Goal: Task Accomplishment & Management: Use online tool/utility

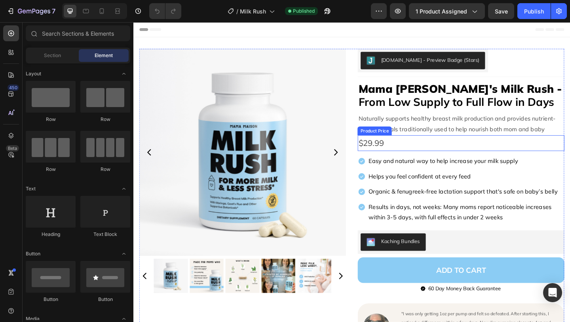
click at [411, 156] on div "$29.99" at bounding box center [489, 153] width 225 height 17
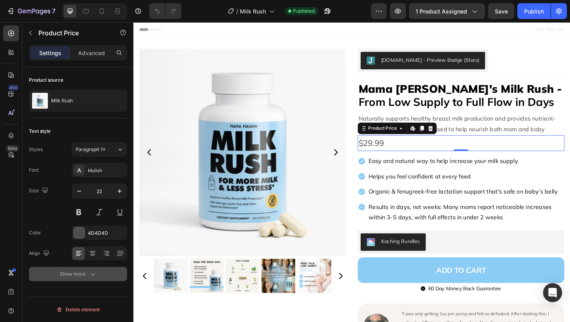
click at [70, 272] on div "Show more" at bounding box center [78, 274] width 37 height 8
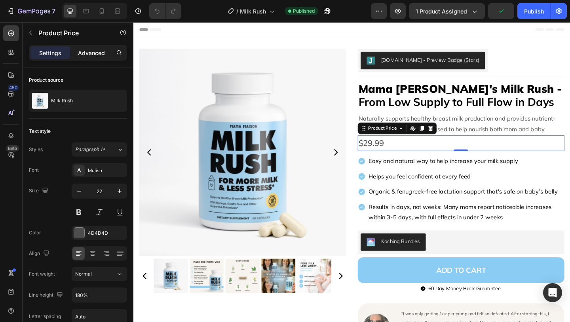
click at [86, 51] on p "Advanced" at bounding box center [91, 53] width 27 height 8
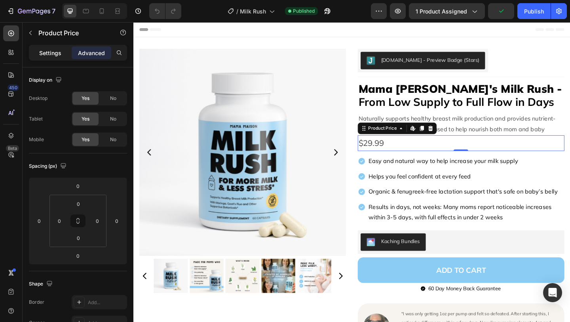
click at [54, 53] on p "Settings" at bounding box center [50, 53] width 22 height 8
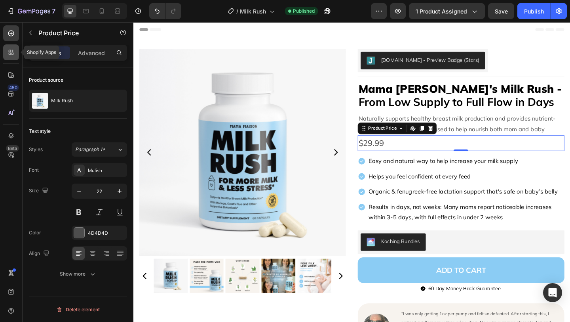
click at [11, 51] on icon at bounding box center [11, 52] width 8 height 8
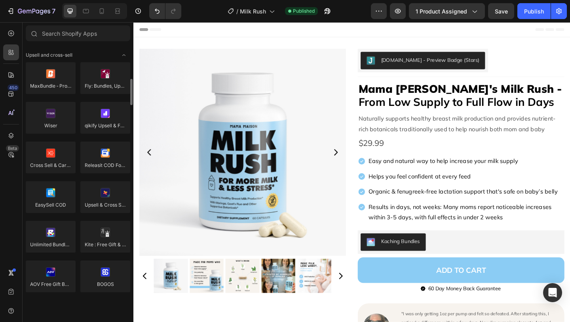
scroll to position [336, 0]
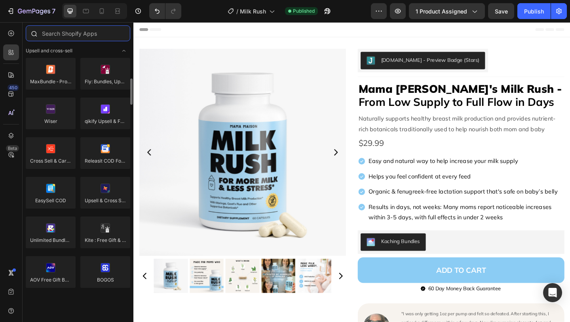
click at [83, 35] on input "text" at bounding box center [78, 33] width 105 height 16
type input "j"
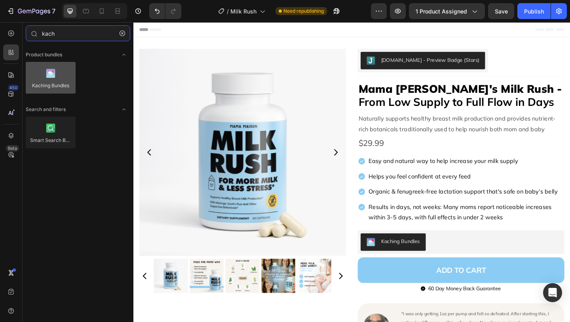
type input "kach"
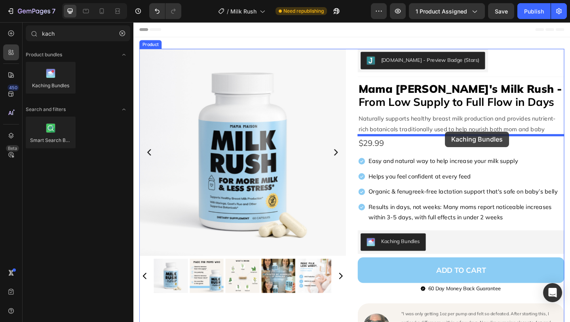
drag, startPoint x: 179, startPoint y: 105, endPoint x: 470, endPoint y: 142, distance: 293.4
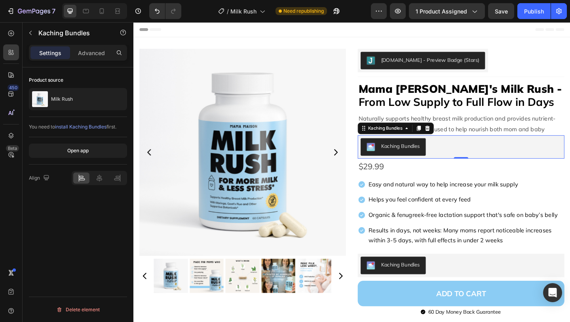
click at [469, 162] on div "Kaching Bundles" at bounding box center [490, 157] width 219 height 19
click at [95, 54] on p "Advanced" at bounding box center [91, 53] width 27 height 8
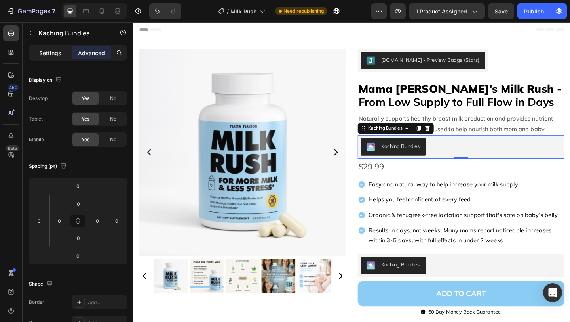
click at [50, 53] on p "Settings" at bounding box center [50, 53] width 22 height 8
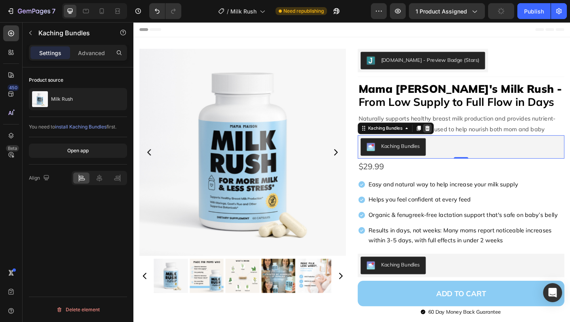
click at [455, 136] on icon at bounding box center [453, 137] width 5 height 6
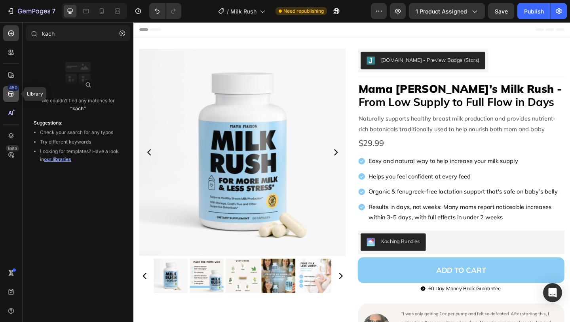
click at [10, 91] on icon at bounding box center [11, 94] width 8 height 8
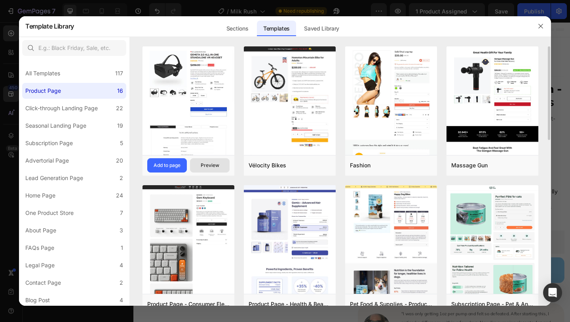
click at [208, 160] on button "Preview" at bounding box center [210, 165] width 40 height 14
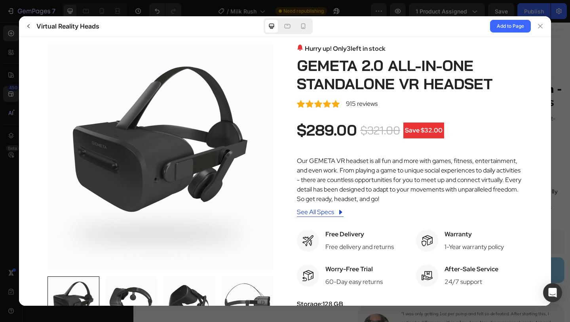
scroll to position [0, 0]
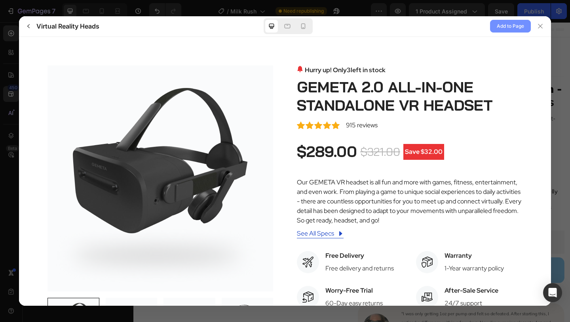
click at [501, 24] on span "Add to Page" at bounding box center [510, 26] width 27 height 10
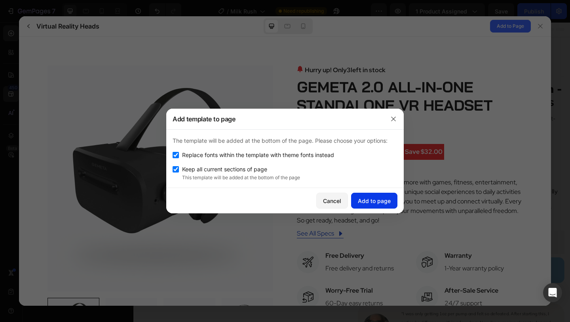
click at [371, 201] on div "Add to page" at bounding box center [374, 200] width 33 height 8
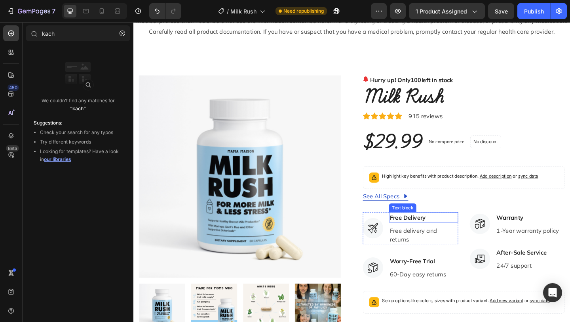
scroll to position [1924, 0]
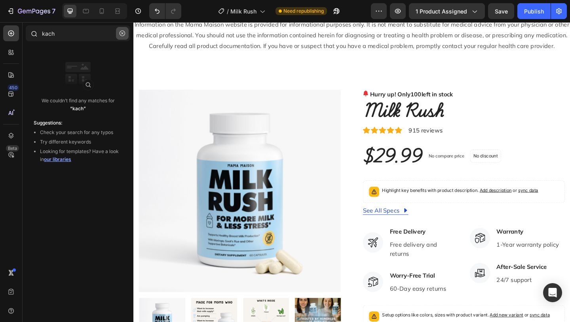
click at [125, 32] on icon "button" at bounding box center [123, 33] width 6 height 6
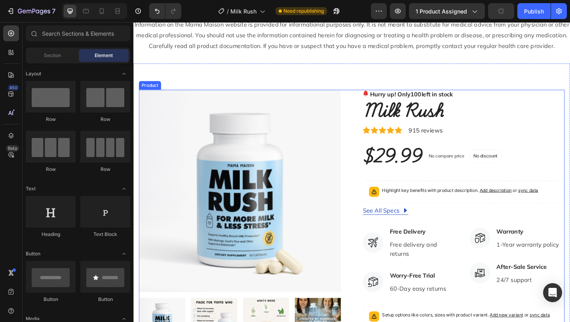
click at [373, 120] on div "Product Images Hurry up! Only 100 left in stock (P) Stock Counter Milk Rush (P)…" at bounding box center [370, 284] width 463 height 378
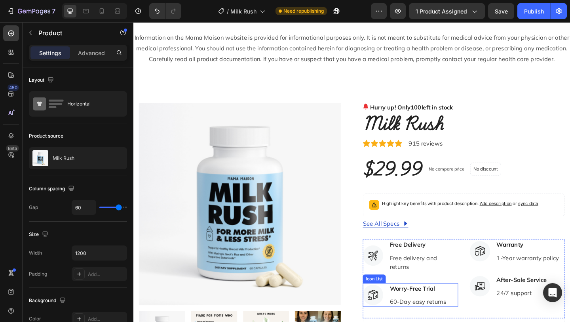
scroll to position [1884, 0]
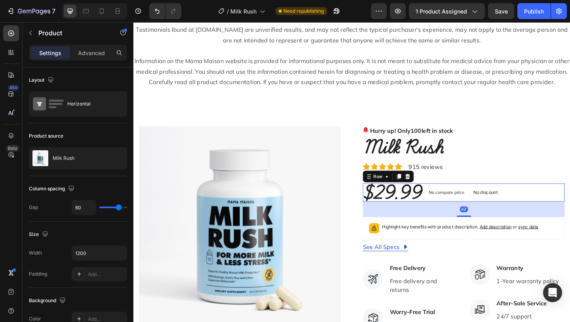
click at [565, 206] on div "$29.99 (P) Price (P) Price No compare price (P) Price No discount Not be displa…" at bounding box center [493, 207] width 220 height 20
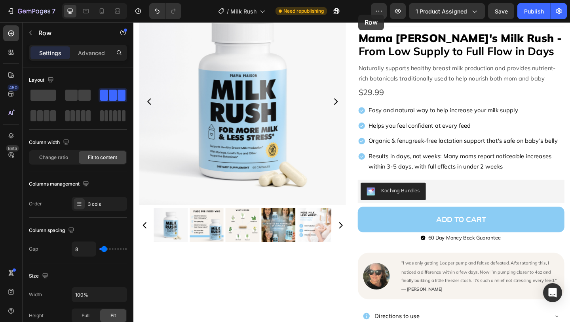
scroll to position [0, 0]
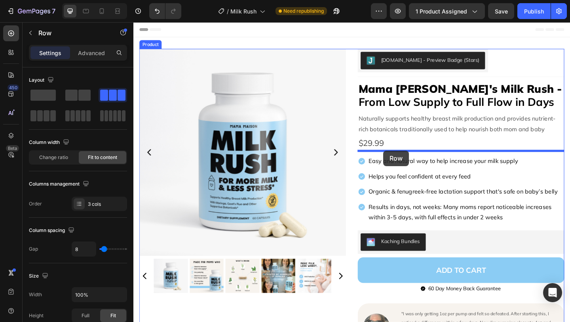
drag, startPoint x: 390, startPoint y: 192, endPoint x: 405, endPoint y: 161, distance: 34.2
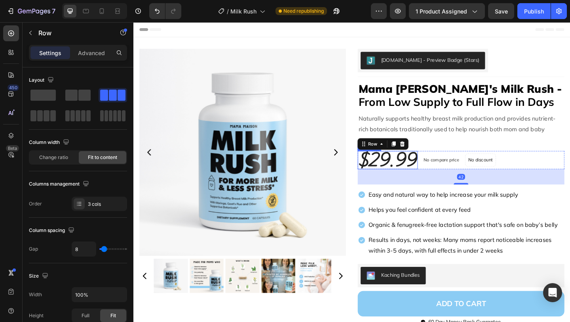
click at [420, 176] on div "$29.99" at bounding box center [409, 172] width 65 height 20
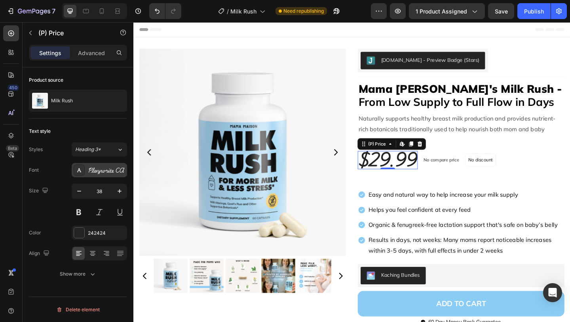
click at [114, 173] on div "Playwrite CA" at bounding box center [106, 170] width 37 height 7
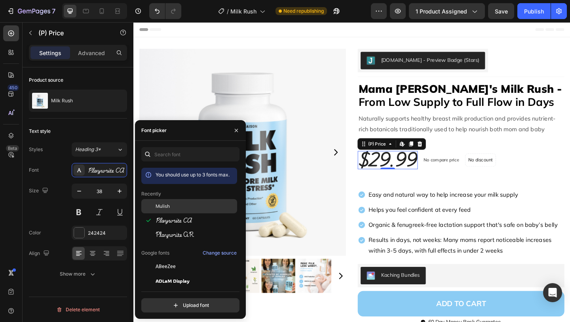
click at [176, 259] on div "Mulish" at bounding box center [189, 266] width 96 height 14
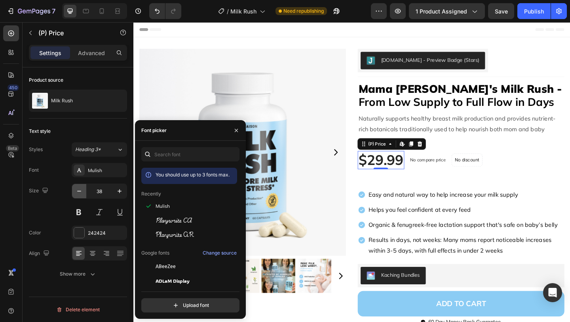
click at [81, 190] on icon "button" at bounding box center [79, 191] width 8 height 8
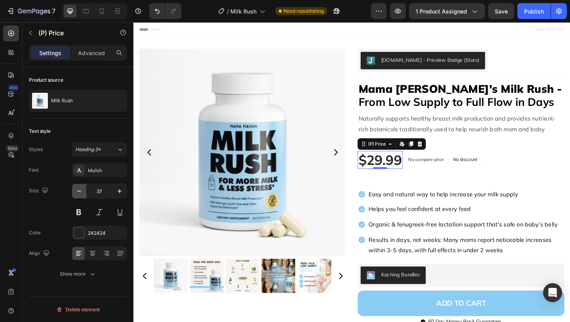
click at [81, 190] on icon "button" at bounding box center [79, 191] width 8 height 8
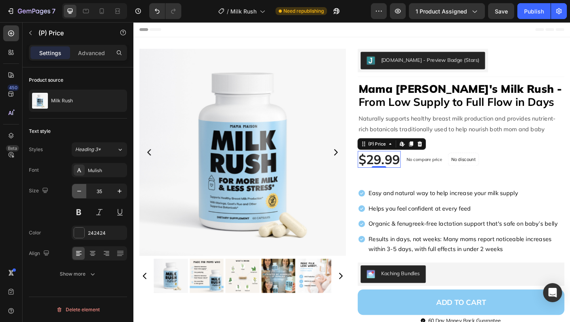
click at [81, 190] on icon "button" at bounding box center [79, 191] width 8 height 8
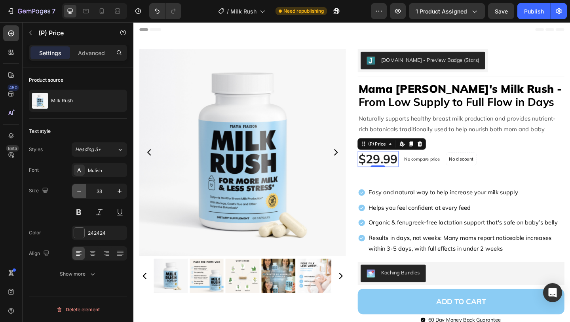
click at [81, 190] on icon "button" at bounding box center [79, 191] width 8 height 8
type input "32"
click at [570, 164] on section "Product Images [DOMAIN_NAME] - Preview Badge (Stars) [DOMAIN_NAME] Row Title Li…" at bounding box center [370, 265] width 475 height 454
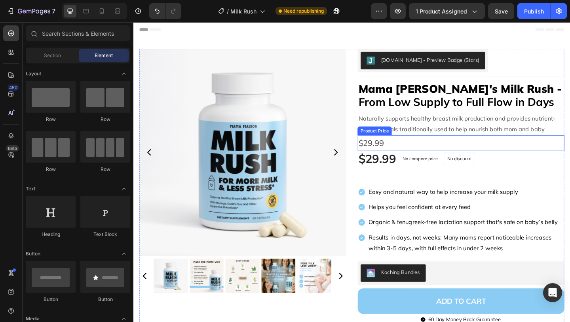
click at [450, 150] on div "$29.99" at bounding box center [489, 153] width 225 height 17
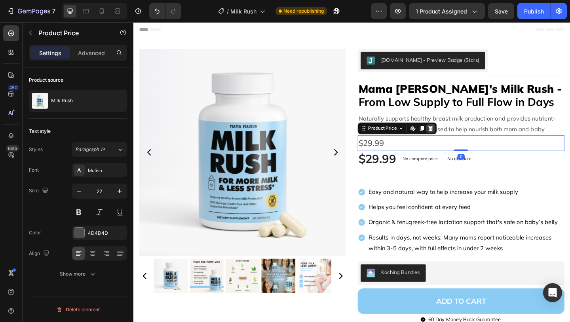
click at [455, 138] on icon at bounding box center [456, 137] width 5 height 6
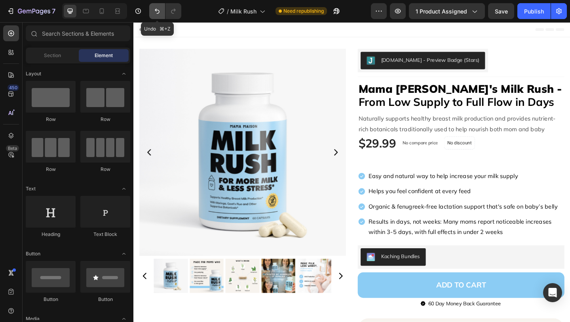
click at [152, 10] on button "Undo/Redo" at bounding box center [157, 11] width 16 height 16
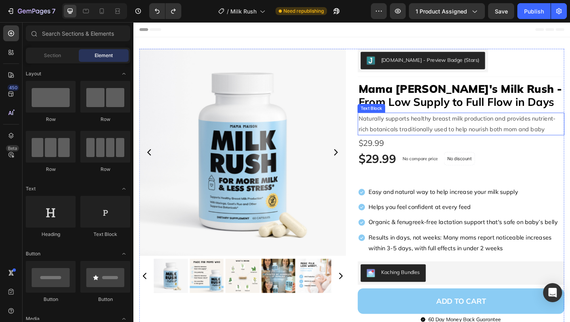
click at [465, 130] on p "Naturally supports healthy breast milk production and provides nutrient-rich bo…" at bounding box center [489, 132] width 223 height 23
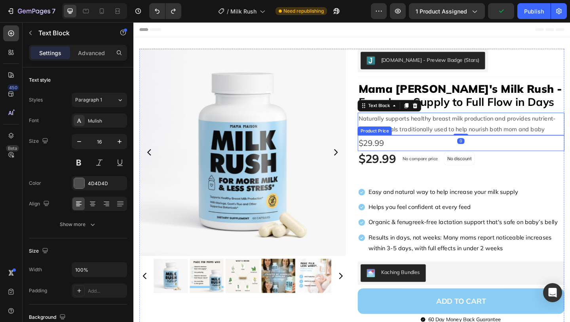
click at [436, 152] on div "$29.99" at bounding box center [489, 153] width 225 height 17
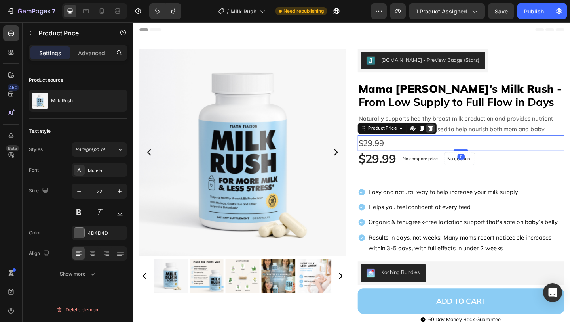
click at [458, 134] on div at bounding box center [457, 138] width 10 height 10
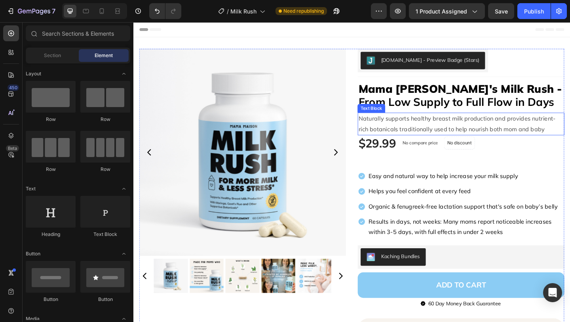
click at [474, 135] on p "Naturally supports healthy breast milk production and provides nutrient-rich bo…" at bounding box center [489, 132] width 223 height 23
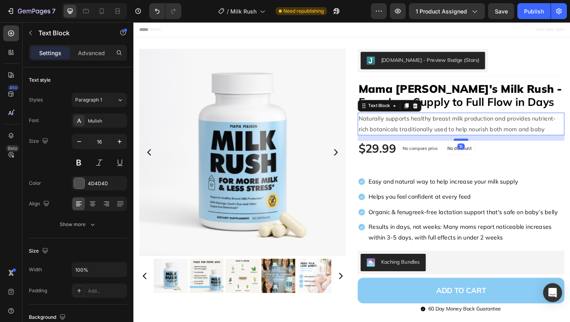
drag, startPoint x: 491, startPoint y: 144, endPoint x: 491, endPoint y: 150, distance: 5.9
click at [491, 150] on div at bounding box center [490, 150] width 16 height 2
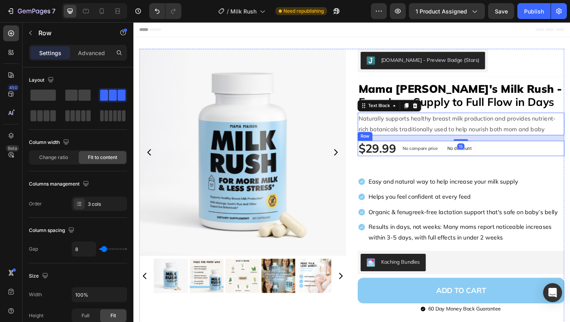
click at [527, 158] on div "$29.99 (P) Price (P) Price No compare price (P) Price No discount Not be displa…" at bounding box center [489, 159] width 225 height 17
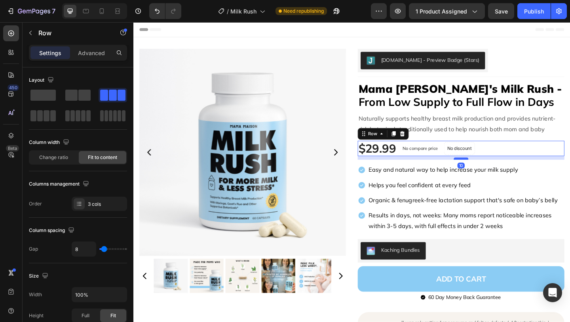
drag, startPoint x: 489, startPoint y: 183, endPoint x: 494, endPoint y: 170, distance: 13.5
click at [494, 170] on div at bounding box center [490, 170] width 16 height 2
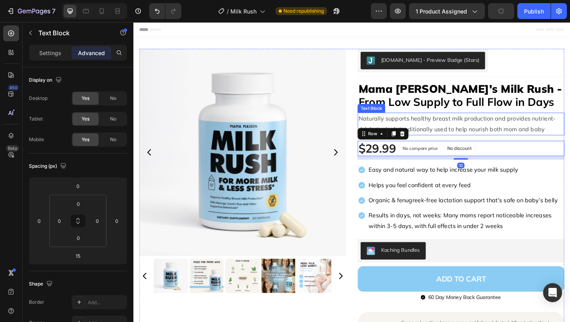
click at [514, 139] on p "Naturally supports healthy breast milk production and provides nutrient-rich bo…" at bounding box center [489, 132] width 223 height 23
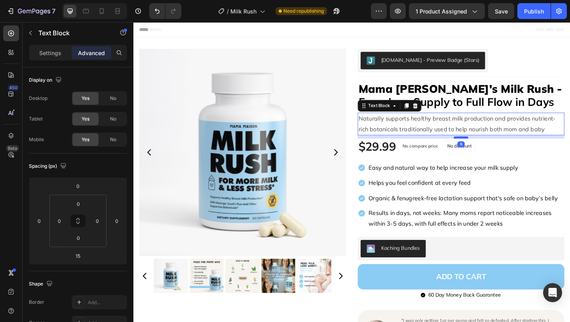
click at [492, 147] on div at bounding box center [490, 147] width 16 height 2
click at [492, 147] on div at bounding box center [490, 148] width 16 height 2
type input "10"
click at [367, 107] on div "Product Images [DOMAIN_NAME] - Preview Badge (Stars) [DOMAIN_NAME] Row Title Li…" at bounding box center [371, 258] width 463 height 415
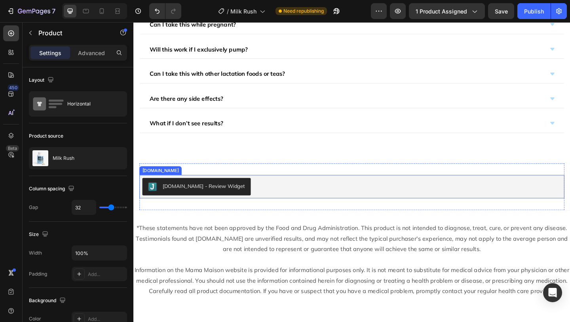
scroll to position [1835, 0]
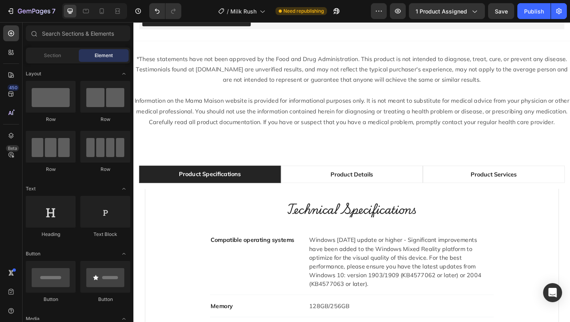
scroll to position [1845, 0]
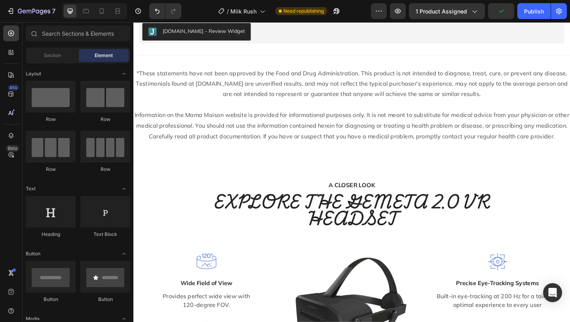
scroll to position [1810, 0]
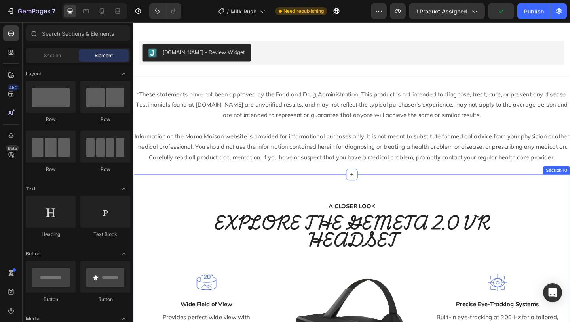
click at [396, 198] on div "A CLOSER LOOK Text block EXPLORE THE GEMETA 2.0 VR HEADSET Heading Row Image Wi…" at bounding box center [370, 327] width 475 height 278
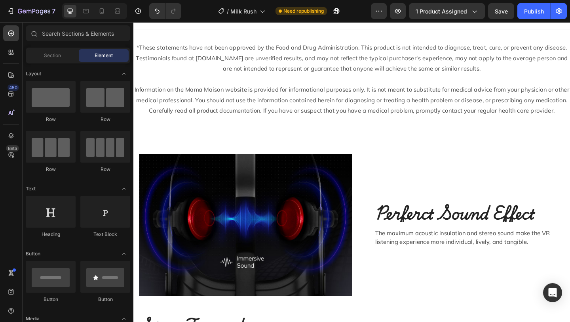
scroll to position [1864, 0]
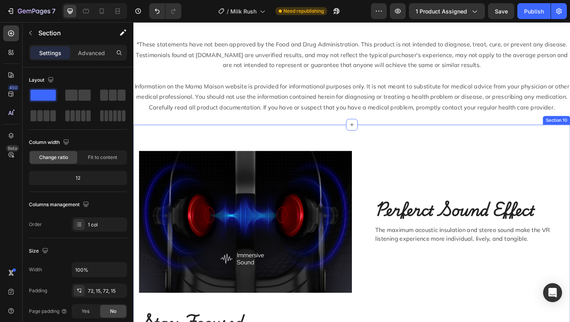
click at [394, 147] on div "Image Perferct Sound Effect Heading The maximum acoustic insulation and stereo …" at bounding box center [370, 312] width 475 height 358
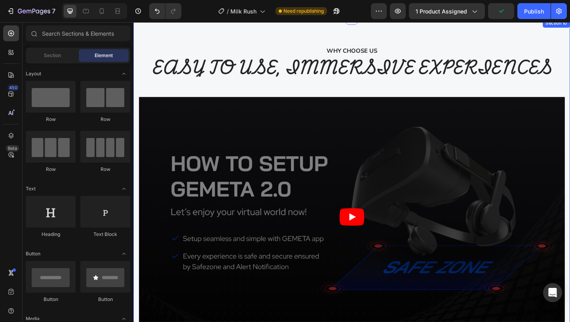
scroll to position [1927, 0]
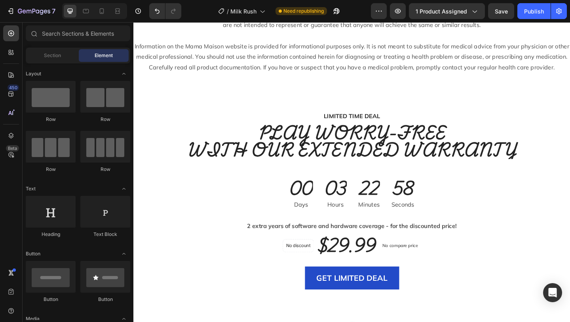
scroll to position [1925, 0]
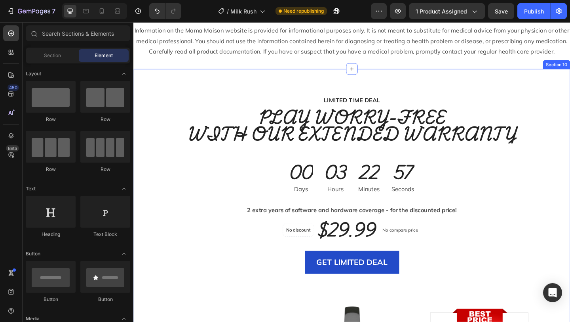
click at [438, 80] on div "LIMITED TIME DEAL Text block PLAY WORRY-FREE WITH OUR EXTENDED WARRANTY Heading…" at bounding box center [370, 311] width 475 height 477
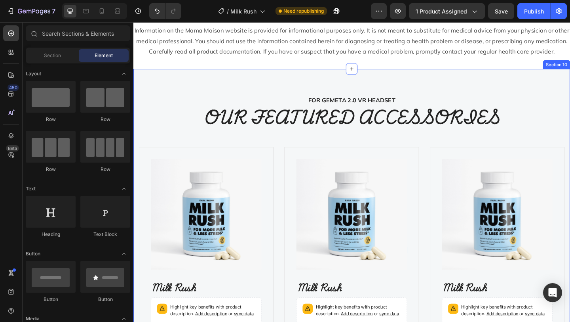
click at [409, 84] on div "FOR GEMETA 2.0 VR HEADSET Text block OUR FEATURED ACCESSORIES Heading Product I…" at bounding box center [370, 252] width 475 height 359
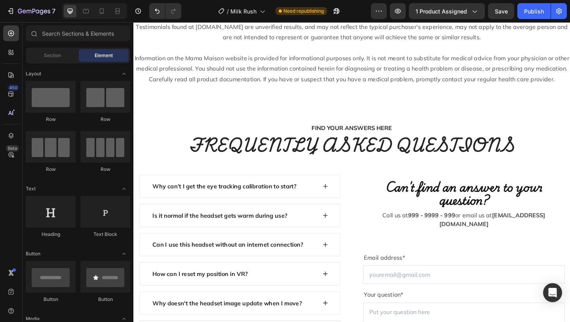
scroll to position [1868, 0]
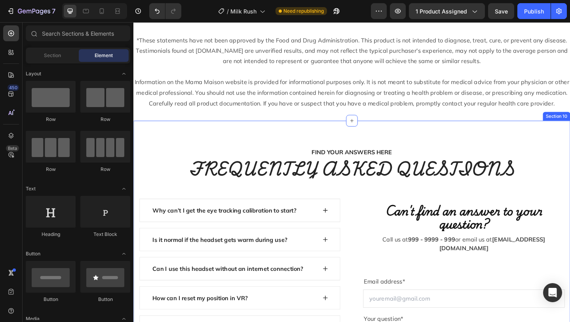
click at [452, 131] on div "FIND YOUR ANSWERS HERE Text block FREQUENTLY ASKED QUESTIONS Heading Row Why ca…" at bounding box center [370, 304] width 475 height 351
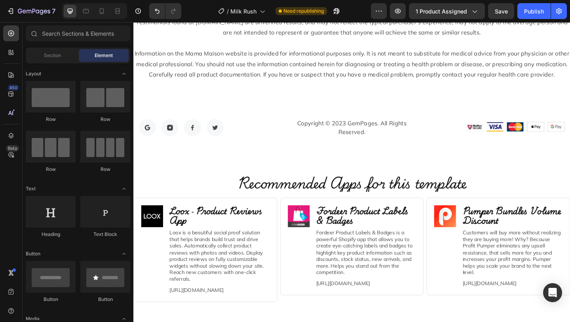
scroll to position [1902, 0]
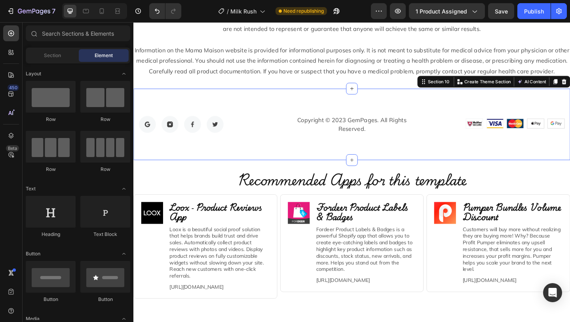
click at [466, 100] on div "Image Image Image Image Row Copyright © 2023 GemPages. All Rights Reserved. Tex…" at bounding box center [370, 133] width 475 height 78
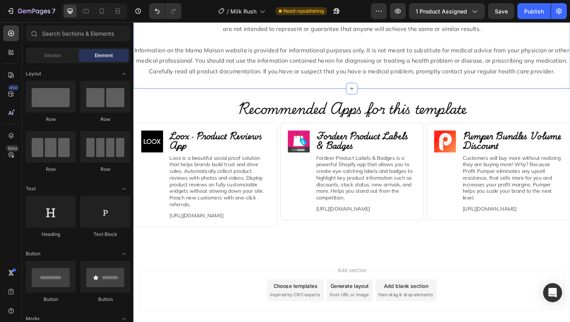
click at [459, 95] on div "Recommended Apps for this template Heading Image Loox ‑ Product Reviews App Hea…" at bounding box center [370, 184] width 475 height 181
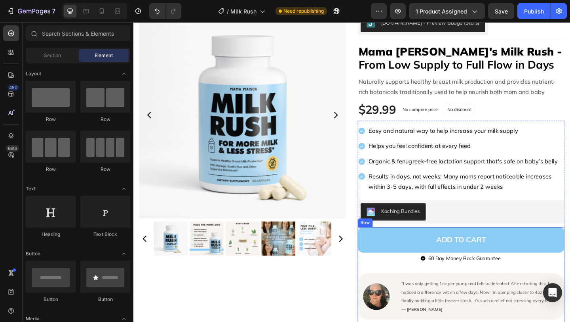
scroll to position [36, 0]
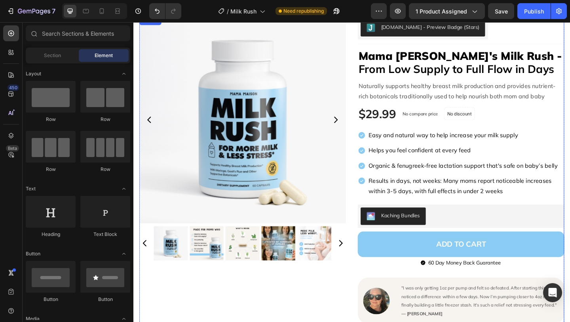
click at [371, 82] on div "Product Images [DOMAIN_NAME] - Preview Badge (Stars) [DOMAIN_NAME] Row Title Li…" at bounding box center [371, 222] width 463 height 415
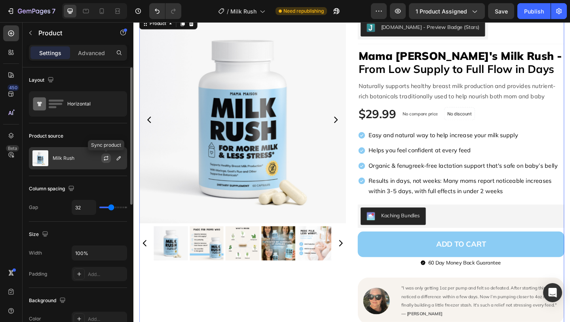
click at [107, 159] on icon "button" at bounding box center [106, 158] width 6 height 6
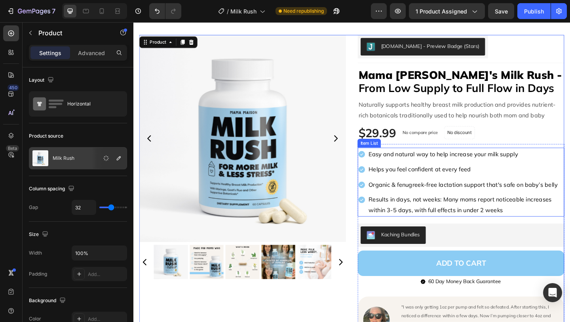
scroll to position [0, 0]
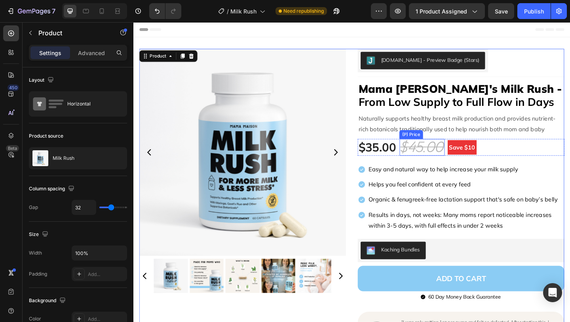
click at [467, 158] on div "$45.00" at bounding box center [447, 158] width 49 height 18
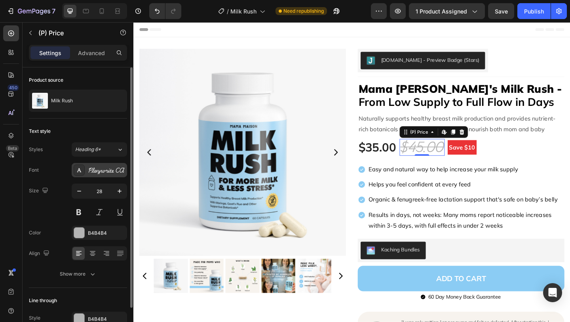
click at [108, 170] on div "Playwrite CA" at bounding box center [106, 170] width 37 height 7
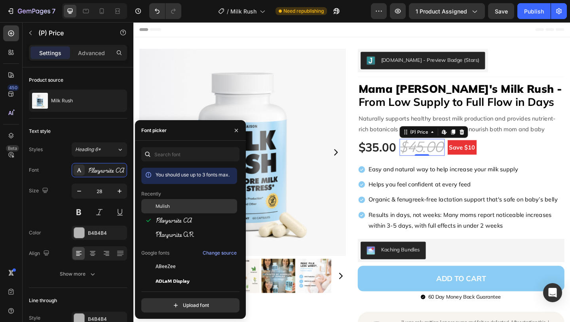
click at [175, 206] on div "Mulish" at bounding box center [196, 205] width 80 height 7
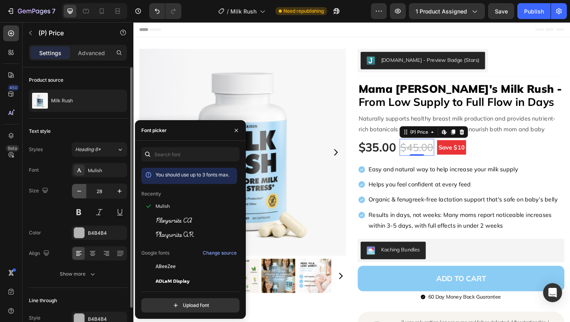
click at [78, 191] on icon "button" at bounding box center [79, 191] width 8 height 8
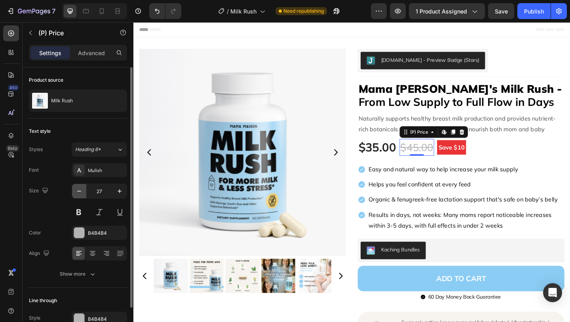
type input "26"
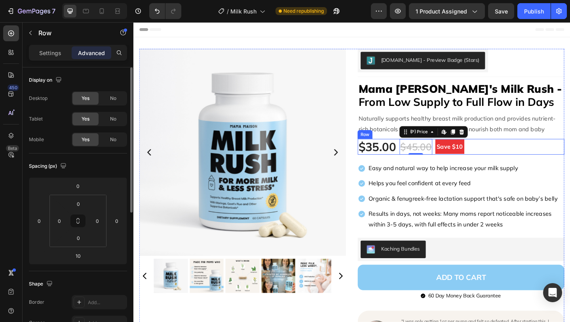
click at [502, 159] on div "$35.00 (P) Price (P) Price $45.00 (P) Price Edit content in Shopify 0 (P) Price…" at bounding box center [489, 157] width 225 height 17
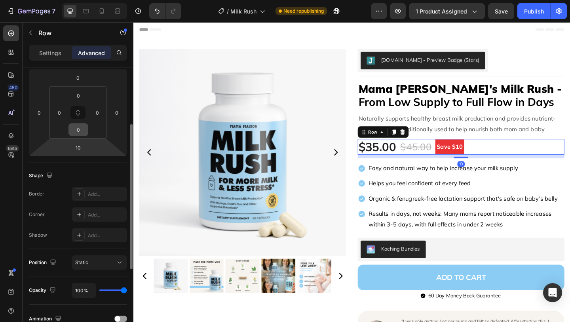
scroll to position [126, 0]
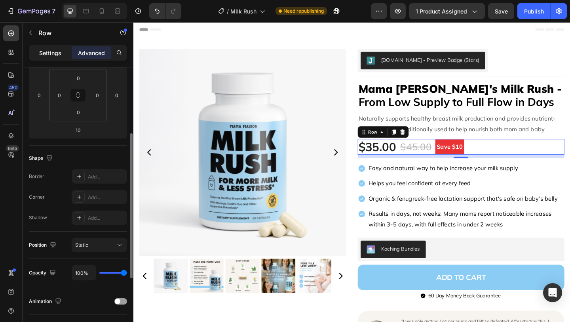
click at [48, 51] on p "Settings" at bounding box center [50, 53] width 22 height 8
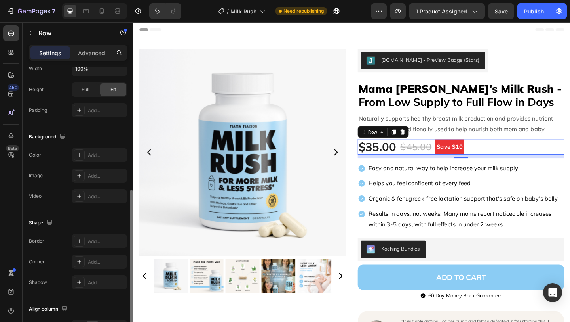
scroll to position [297, 0]
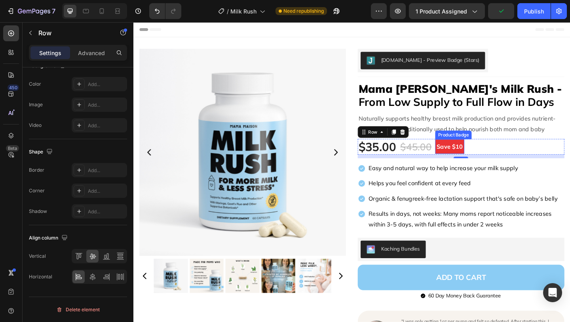
click at [488, 162] on pre "Save $10" at bounding box center [478, 157] width 32 height 16
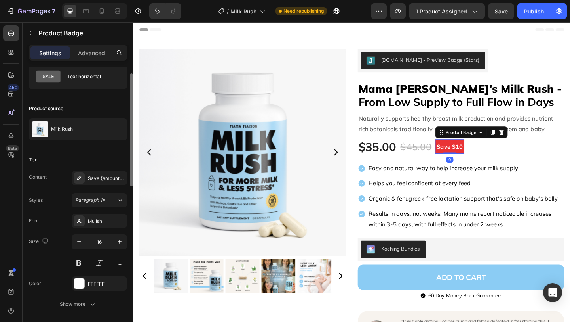
scroll to position [28, 0]
click at [75, 238] on icon "button" at bounding box center [79, 241] width 8 height 8
type input "15"
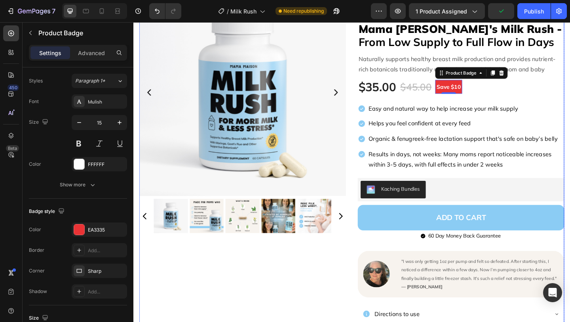
scroll to position [149, 0]
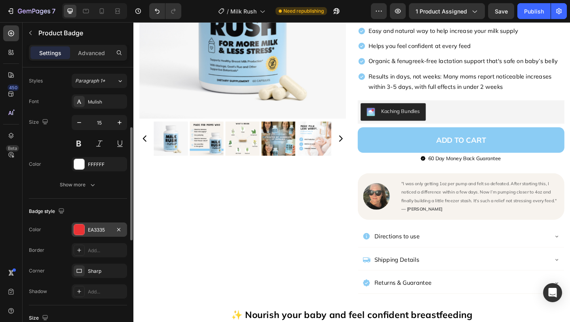
click at [80, 227] on div at bounding box center [79, 229] width 10 height 10
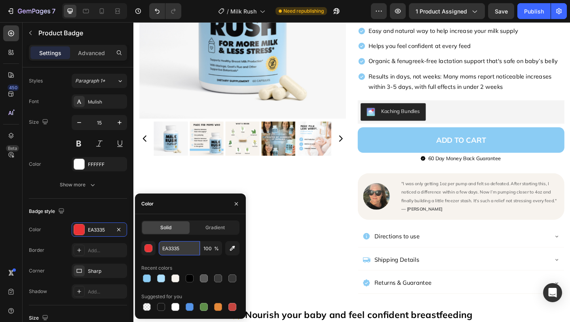
click at [183, 247] on input "EA3335" at bounding box center [179, 248] width 41 height 14
paste input "#fcd782"
type input "#fcd782"
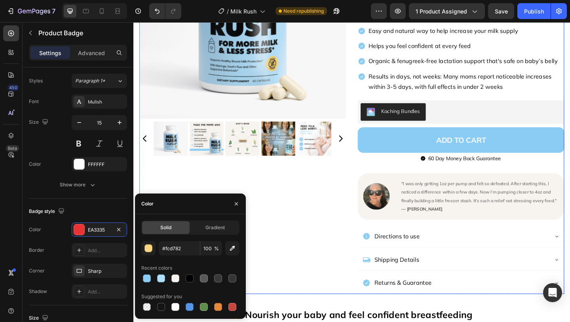
click at [358, 219] on div "Product Images" at bounding box center [252, 109] width 225 height 415
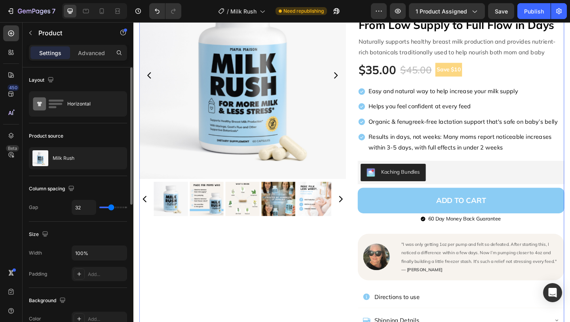
scroll to position [0, 0]
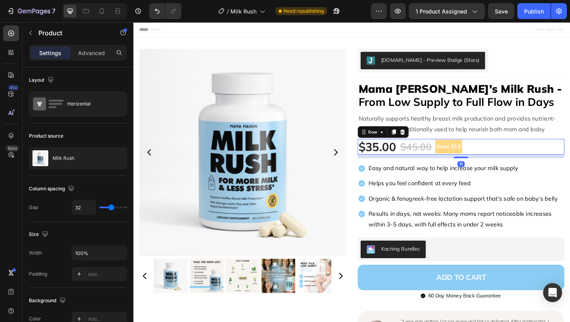
click at [505, 156] on div "$35.00 (P) Price (P) Price $45.00 (P) Price (P) Price Save $10 Product Badge Ro…" at bounding box center [489, 157] width 225 height 17
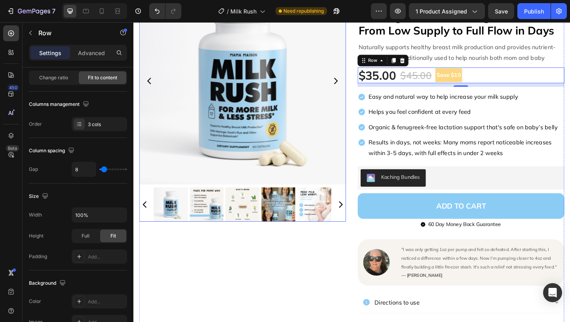
scroll to position [83, 0]
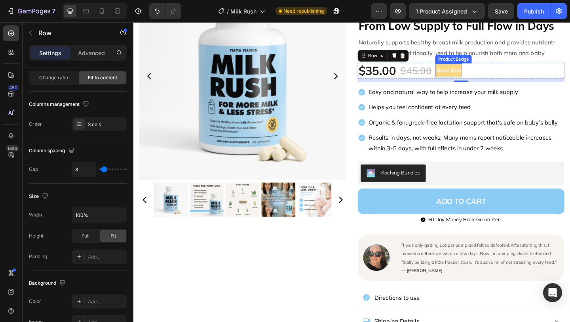
click at [482, 72] on pre "Save $10" at bounding box center [476, 74] width 29 height 15
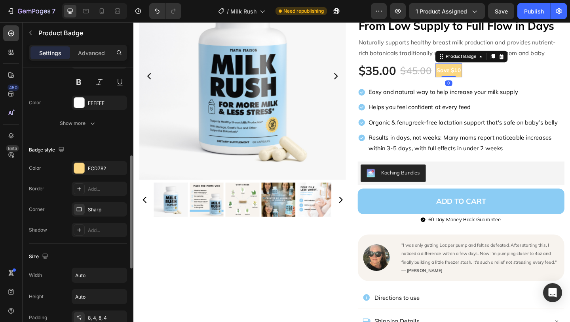
scroll to position [210, 0]
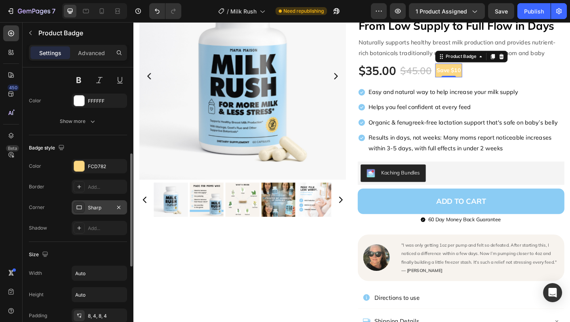
click at [83, 208] on div at bounding box center [79, 207] width 11 height 11
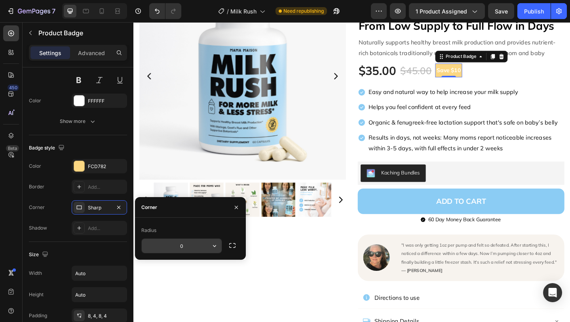
click at [179, 245] on input "0" at bounding box center [182, 245] width 80 height 14
type input "5"
type input "10"
click at [47, 223] on div "Shadow Add..." at bounding box center [78, 228] width 98 height 14
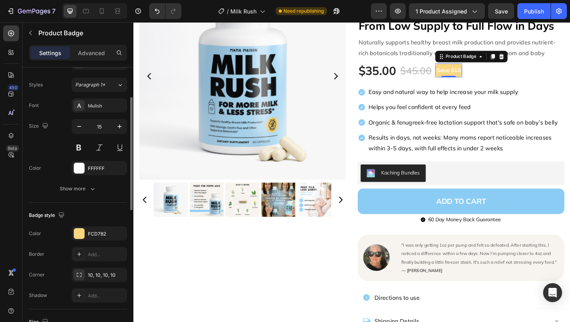
scroll to position [102, 0]
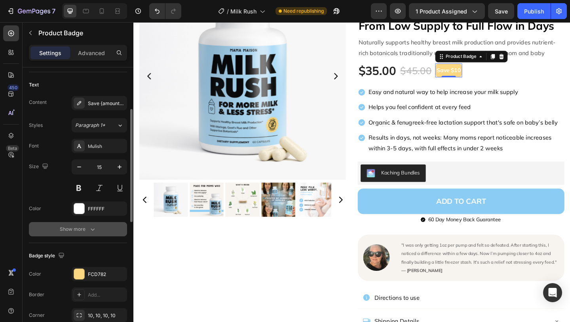
click at [70, 236] on button "Show more" at bounding box center [78, 229] width 98 height 14
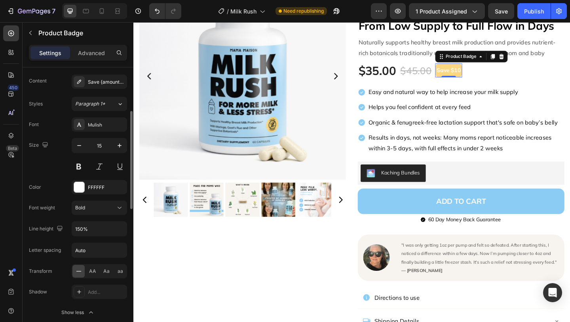
scroll to position [124, 0]
click at [77, 191] on div at bounding box center [79, 186] width 10 height 10
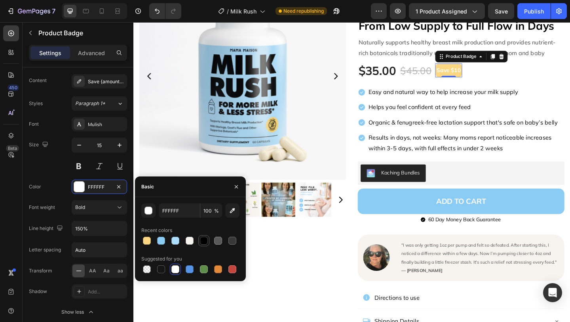
click at [206, 238] on div at bounding box center [204, 240] width 8 height 8
type input "000000"
click at [46, 180] on div "Color 000000" at bounding box center [78, 186] width 98 height 14
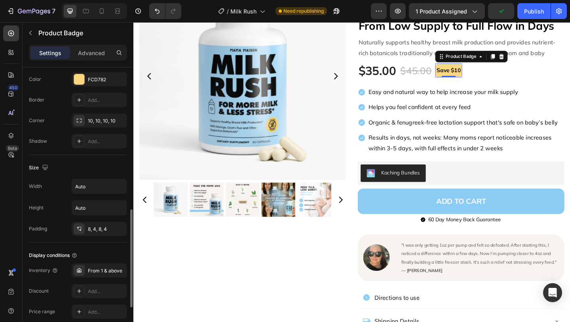
scroll to position [402, 0]
click at [110, 122] on div "10, 10, 10, 10" at bounding box center [99, 120] width 23 height 7
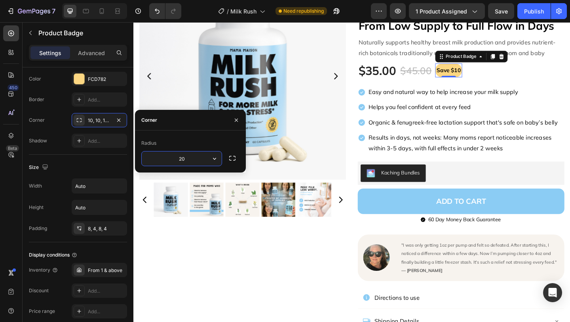
type input "2"
type input "10"
click at [58, 135] on div "Shadow Add..." at bounding box center [78, 140] width 98 height 14
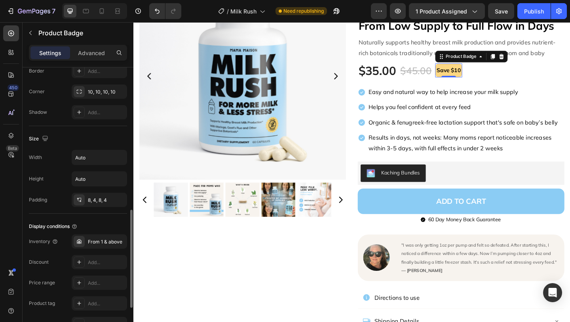
scroll to position [438, 0]
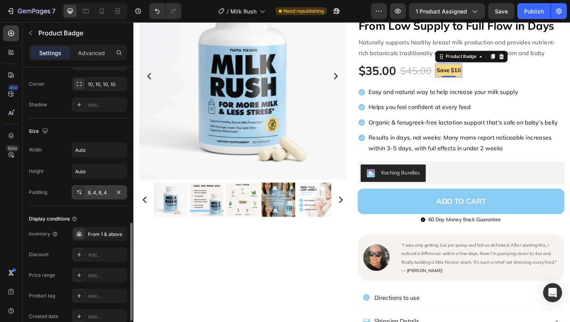
click at [101, 192] on div "8, 4, 8, 4" at bounding box center [99, 192] width 23 height 7
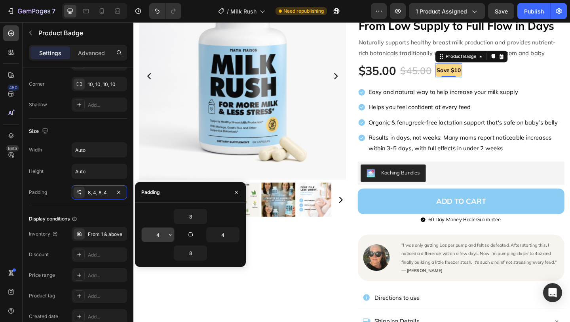
click at [156, 233] on input "4" at bounding box center [158, 234] width 32 height 14
type input "10"
click at [195, 212] on input "8" at bounding box center [190, 216] width 32 height 14
type input "1"
type input "5"
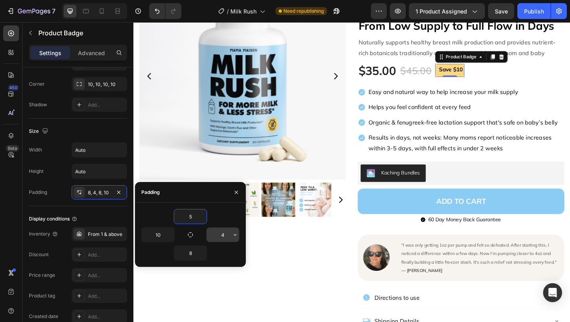
click at [224, 236] on input "4" at bounding box center [223, 234] width 32 height 14
type input "10"
click at [195, 255] on input "8" at bounding box center [190, 253] width 32 height 14
type input "5"
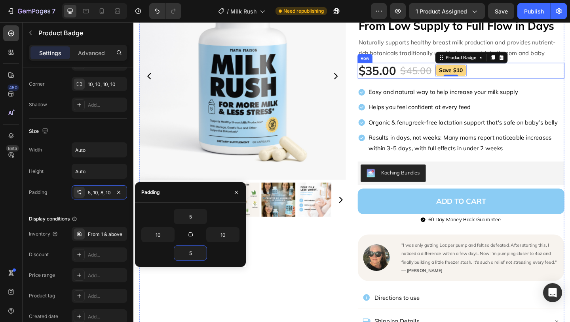
click at [570, 79] on div "$35.00 (P) Price (P) Price $45.00 (P) Price (P) Price Save $10 Product Badge 0 …" at bounding box center [489, 74] width 225 height 17
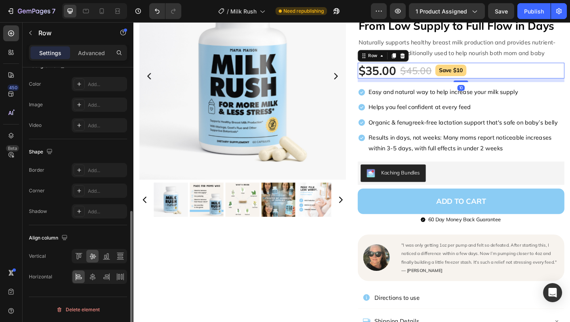
scroll to position [0, 0]
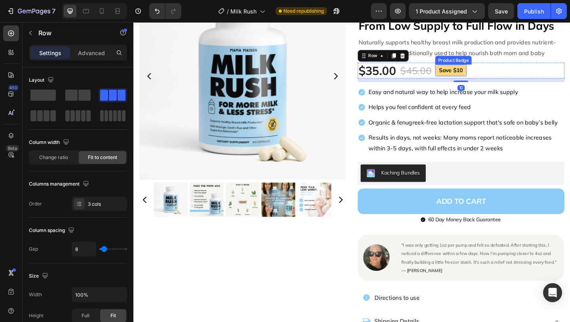
click at [475, 72] on pre "Save $10" at bounding box center [479, 74] width 34 height 13
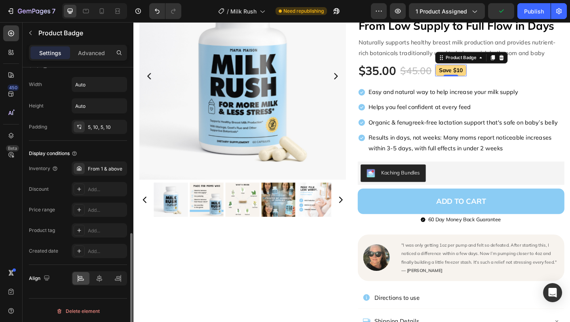
scroll to position [400, 0]
click at [100, 186] on div "Add..." at bounding box center [106, 187] width 37 height 7
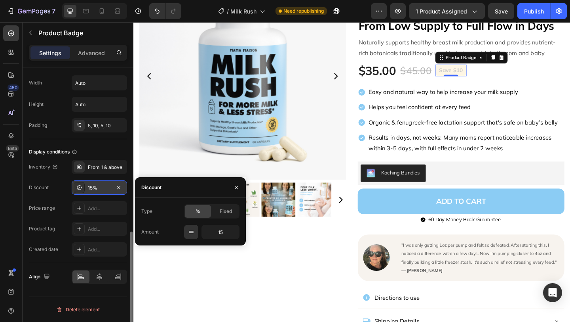
click at [202, 209] on div "%" at bounding box center [198, 211] width 26 height 13
click at [237, 183] on button "button" at bounding box center [236, 187] width 13 height 13
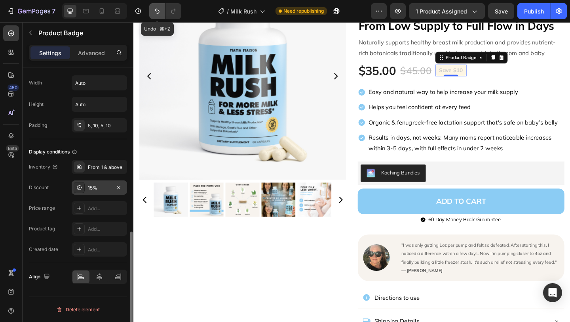
click at [154, 16] on button "Undo/Redo" at bounding box center [157, 11] width 16 height 16
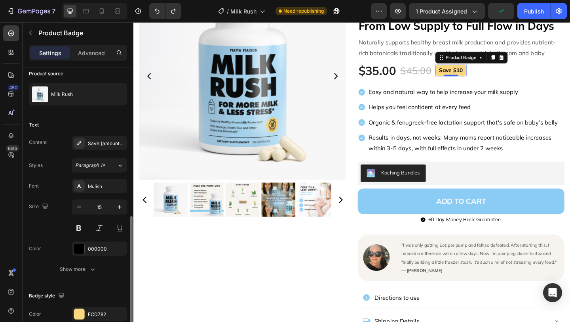
scroll to position [0, 0]
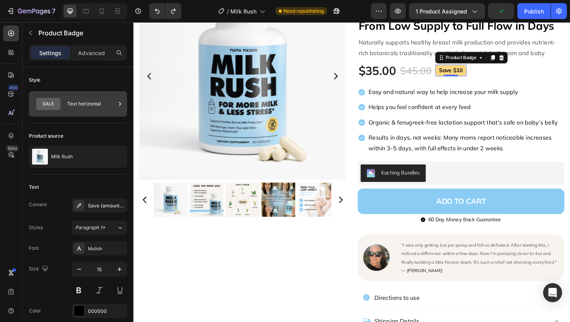
click at [89, 107] on div "Text horizontal" at bounding box center [91, 104] width 48 height 18
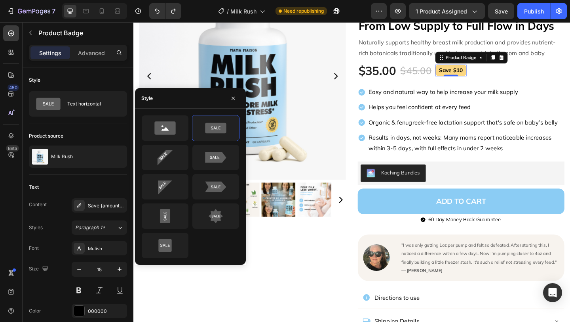
click at [74, 174] on div "Style Text horizontal" at bounding box center [78, 259] width 98 height 171
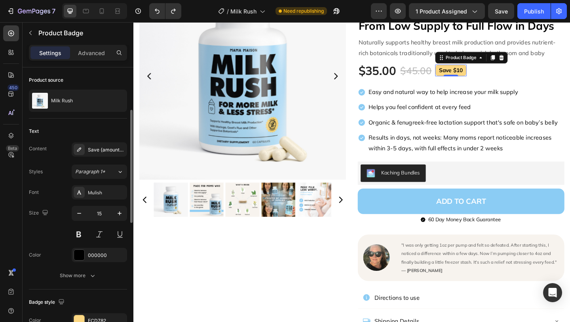
scroll to position [85, 0]
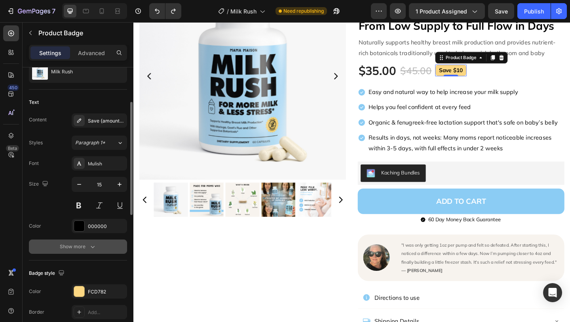
click at [61, 248] on div "Show more" at bounding box center [78, 246] width 37 height 8
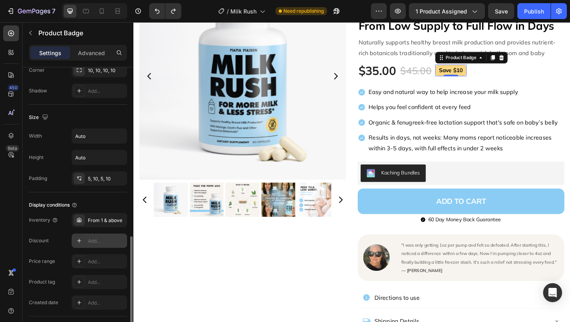
scroll to position [458, 0]
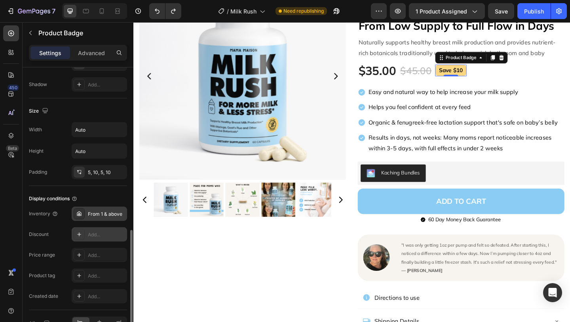
click at [109, 215] on div "From 1 & above" at bounding box center [106, 213] width 37 height 7
click at [55, 203] on div "Display conditions" at bounding box center [78, 198] width 98 height 13
click at [102, 256] on div "Add..." at bounding box center [106, 254] width 37 height 7
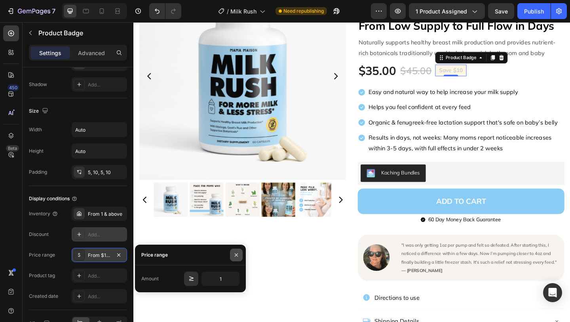
click at [236, 255] on icon "button" at bounding box center [236, 254] width 6 height 6
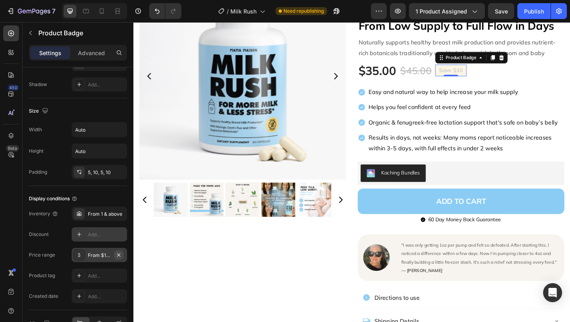
click at [123, 255] on button "button" at bounding box center [119, 255] width 10 height 10
click at [101, 238] on div "Add..." at bounding box center [99, 234] width 55 height 14
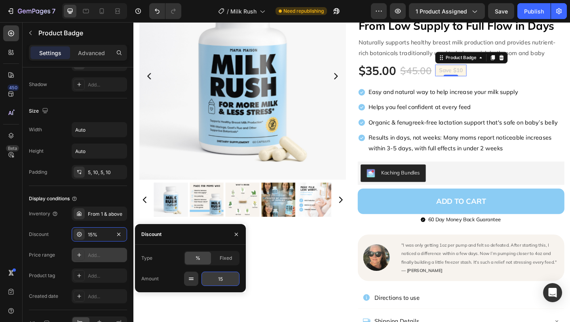
click at [0, 0] on input "15" at bounding box center [0, 0] width 0 height 0
type input "20"
click at [225, 244] on div "Type % Fixed Amount 20" at bounding box center [190, 268] width 111 height 48
click at [225, 254] on span "Fixed" at bounding box center [226, 257] width 12 height 7
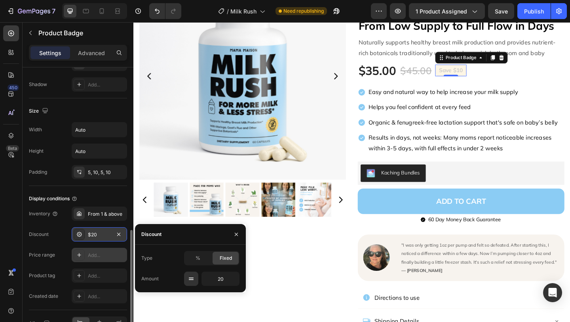
click at [91, 235] on div "$20" at bounding box center [99, 234] width 23 height 7
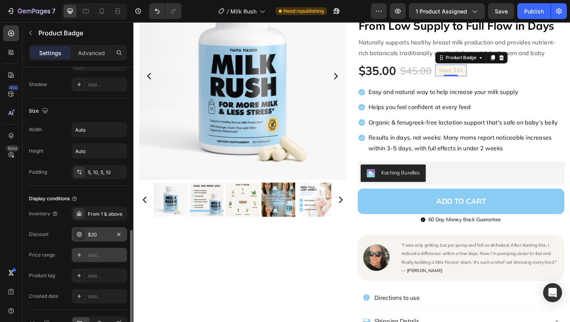
click at [91, 235] on div "$20" at bounding box center [99, 234] width 23 height 7
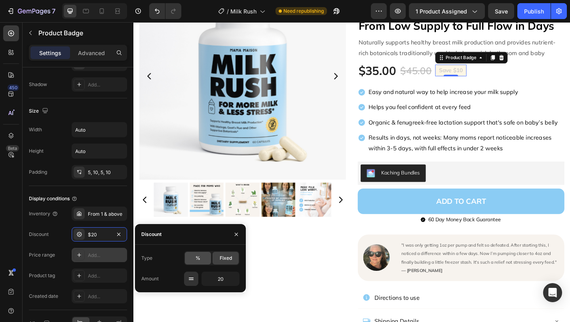
click at [209, 261] on div "%" at bounding box center [198, 257] width 26 height 13
click at [357, 301] on div "Product Images" at bounding box center [252, 175] width 225 height 415
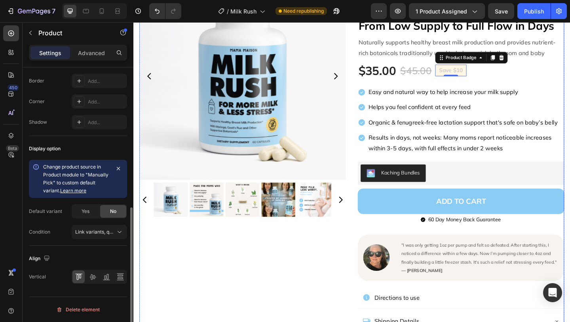
scroll to position [0, 0]
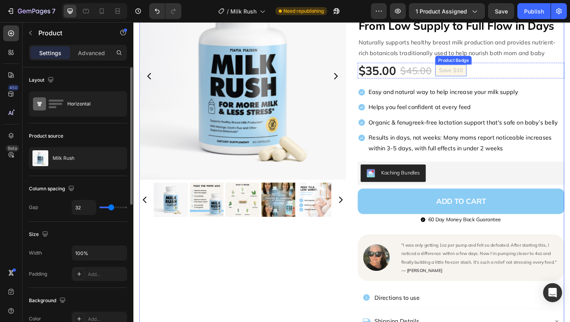
click at [492, 74] on pre "Save $10" at bounding box center [479, 74] width 34 height 13
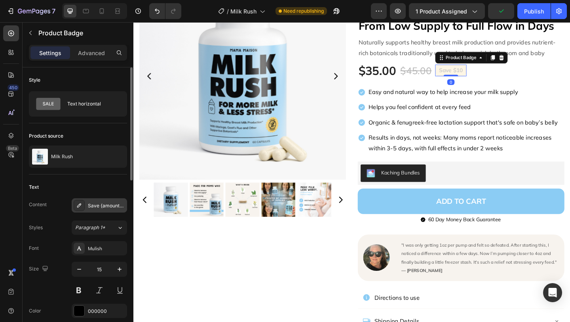
click at [102, 209] on div "Save {amount_discount}" at bounding box center [99, 205] width 55 height 14
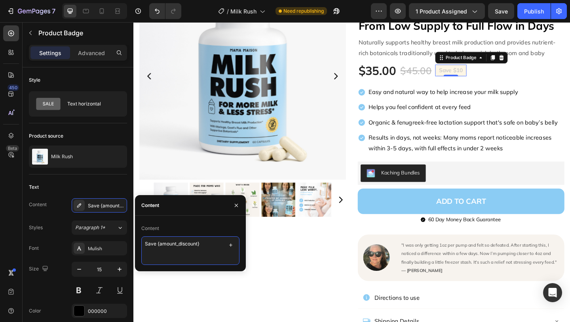
click at [212, 244] on textarea "Save {amount_discount}" at bounding box center [190, 250] width 98 height 29
drag, startPoint x: 202, startPoint y: 243, endPoint x: 157, endPoint y: 242, distance: 45.5
click at [157, 242] on textarea "Save {amount_discount}" at bounding box center [190, 250] width 98 height 29
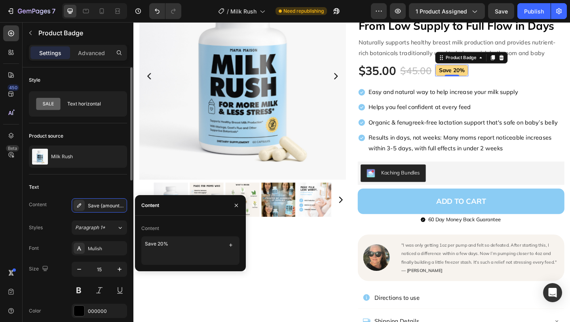
click at [63, 216] on div "Content Save {amount_discount} Styles Paragraph 1* Font Mulish Size 15 Color 00…" at bounding box center [78, 268] width 98 height 140
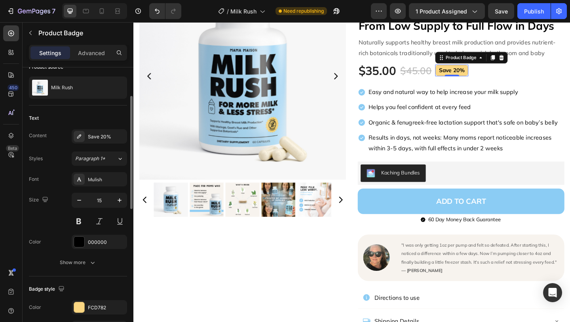
scroll to position [400, 0]
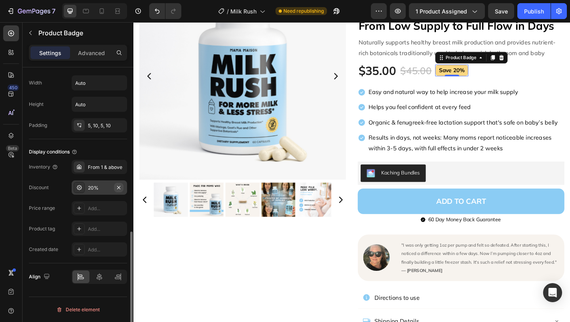
click at [118, 185] on icon "button" at bounding box center [119, 187] width 6 height 6
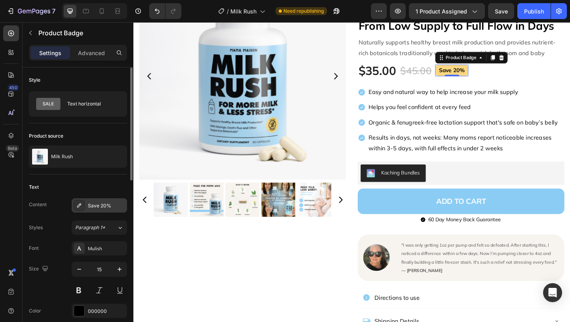
click at [106, 205] on div "Save 20%" at bounding box center [106, 205] width 37 height 7
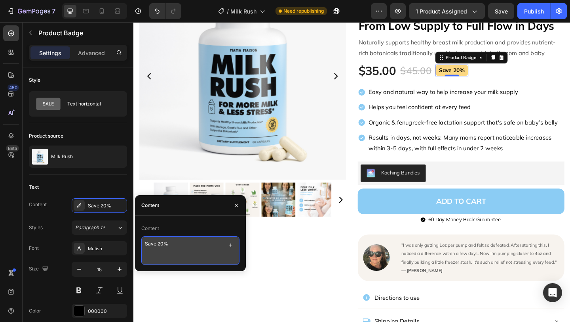
click at [162, 242] on textarea "Save 20%" at bounding box center [190, 250] width 98 height 29
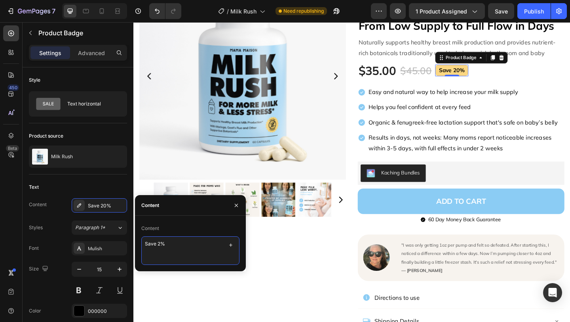
type textarea "Save 22%"
click at [202, 241] on textarea "Save 22%" at bounding box center [190, 250] width 98 height 29
click at [296, 244] on div "Product Images" at bounding box center [252, 175] width 225 height 415
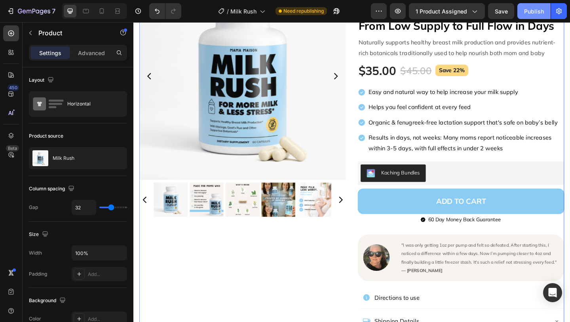
click at [538, 16] on button "Publish" at bounding box center [534, 11] width 33 height 16
click at [105, 12] on icon at bounding box center [102, 11] width 8 height 8
type input "0"
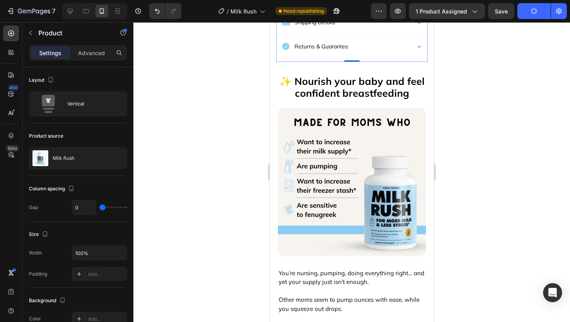
scroll to position [434, 0]
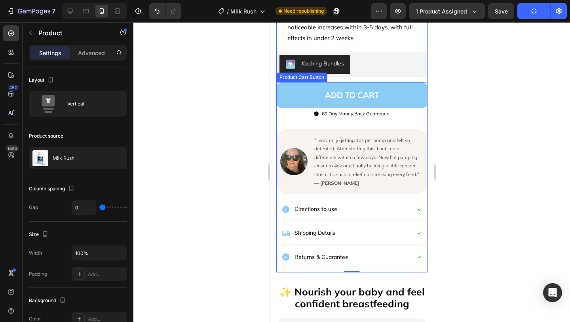
click at [384, 106] on button "ADD TO CART" at bounding box center [351, 95] width 151 height 26
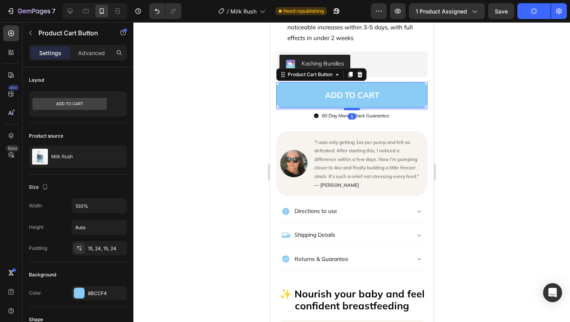
click at [358, 110] on div at bounding box center [352, 109] width 16 height 2
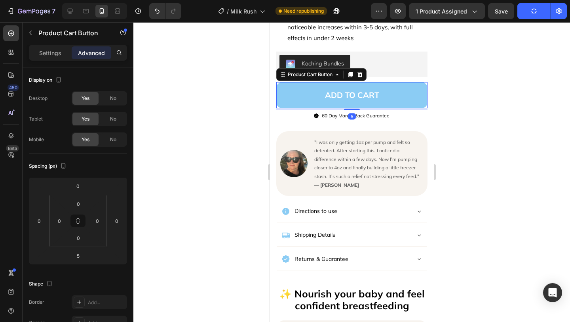
click at [457, 132] on div at bounding box center [351, 171] width 437 height 299
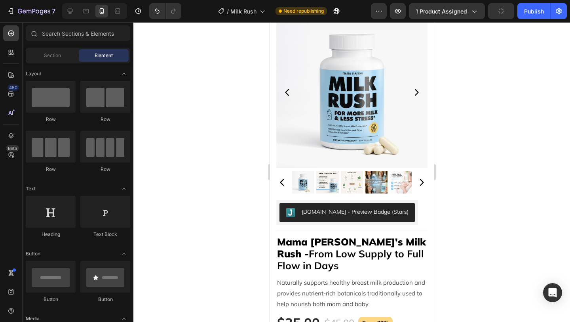
scroll to position [0, 0]
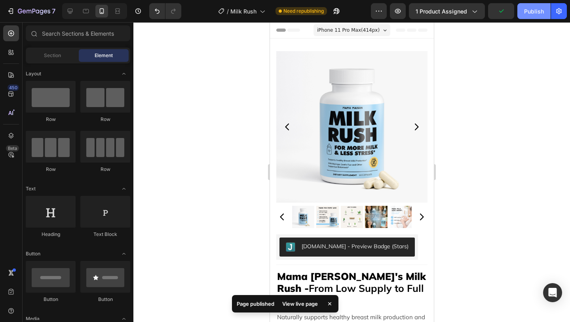
click at [539, 14] on div "Publish" at bounding box center [534, 11] width 20 height 8
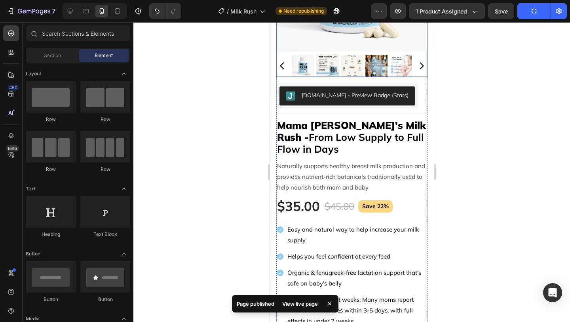
scroll to position [178, 0]
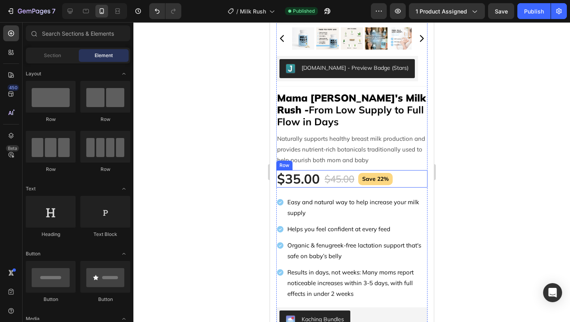
click at [404, 176] on div "$35.00 (P) Price (P) Price $45.00 (P) Price (P) Price Save 22% Product Badge Row" at bounding box center [351, 178] width 151 height 17
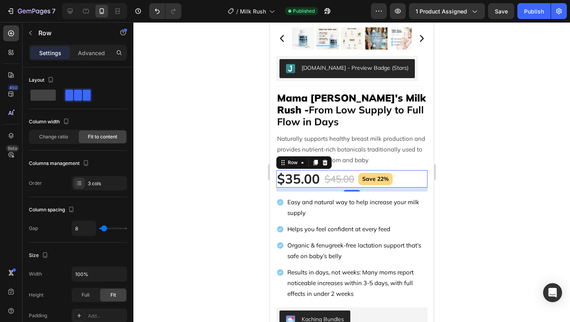
click at [227, 190] on div at bounding box center [351, 171] width 437 height 299
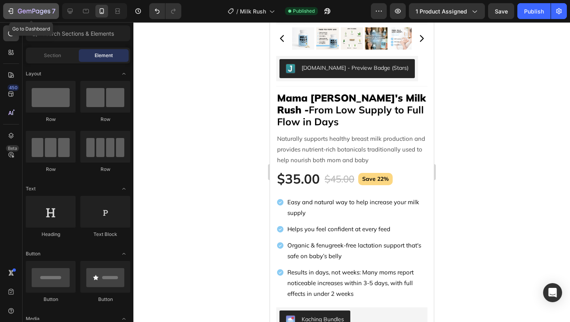
click at [23, 15] on div "7" at bounding box center [37, 11] width 38 height 10
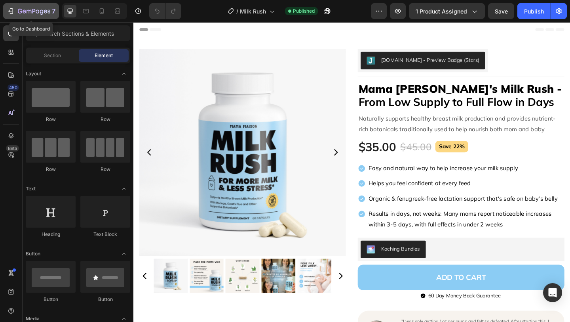
click at [33, 11] on icon "button" at bounding box center [33, 11] width 3 height 5
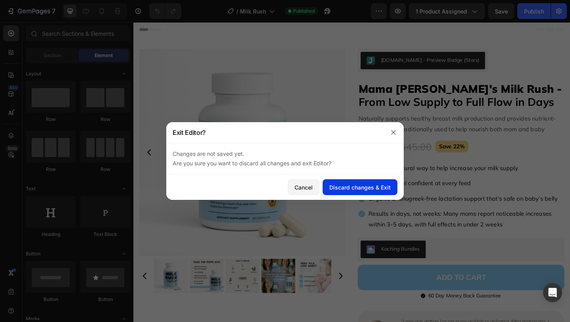
click at [359, 185] on div "Discard changes & Exit" at bounding box center [359, 187] width 61 height 8
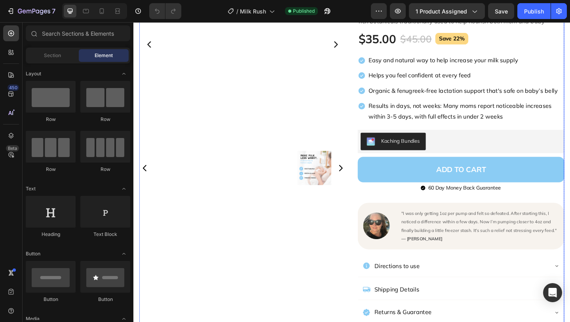
scroll to position [158, 0]
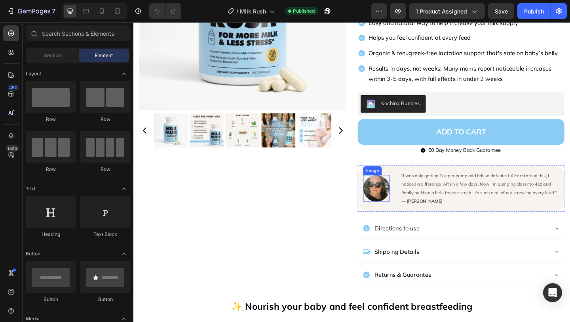
click at [400, 208] on img at bounding box center [397, 202] width 29 height 29
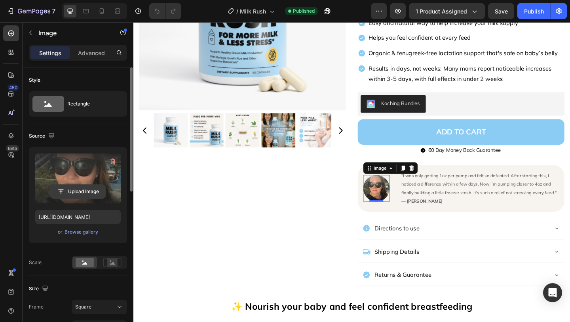
click at [64, 195] on input "file" at bounding box center [78, 191] width 55 height 13
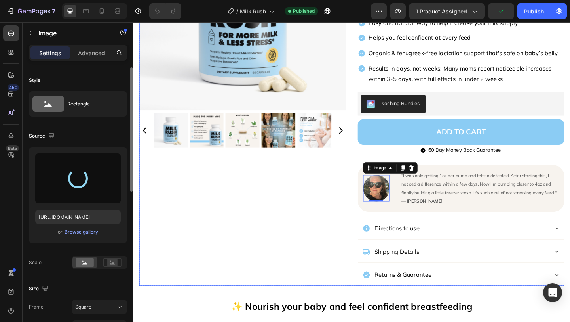
type input "https://cdn.shopify.com/s/files/1/0908/3220/8244/files/gempages_558219374419248…"
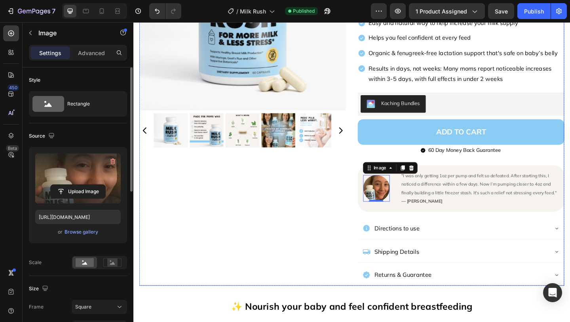
click at [350, 196] on div "Product Images" at bounding box center [252, 100] width 225 height 415
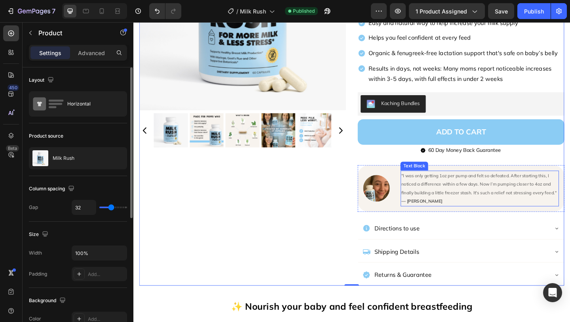
click at [570, 187] on span ""I was only getting 1oz per pump and felt so defeated. After starting this, I n…" at bounding box center [510, 198] width 170 height 25
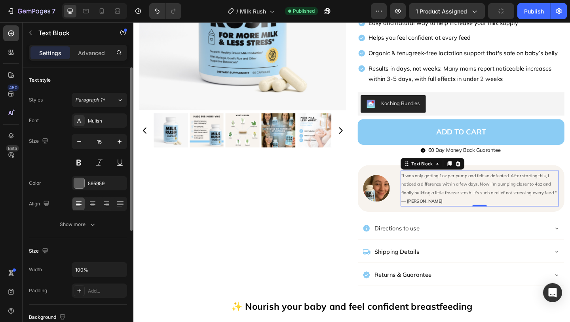
click at [570, 190] on span ""I was only getting 1oz per pump and felt so defeated. After starting this, I n…" at bounding box center [510, 198] width 170 height 25
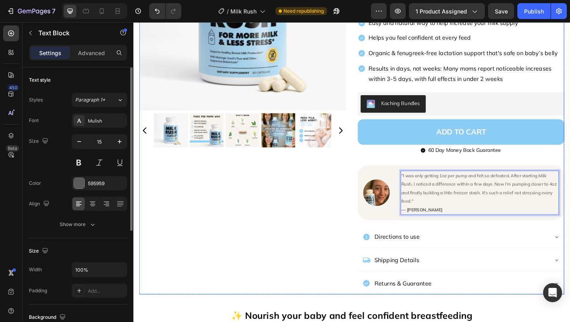
click at [318, 217] on div "Product Images" at bounding box center [252, 105] width 225 height 425
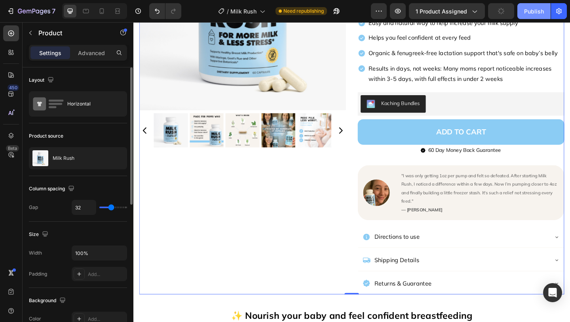
click at [533, 13] on div "Publish" at bounding box center [534, 11] width 20 height 8
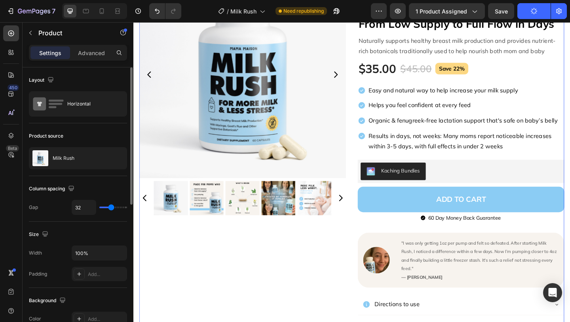
scroll to position [71, 0]
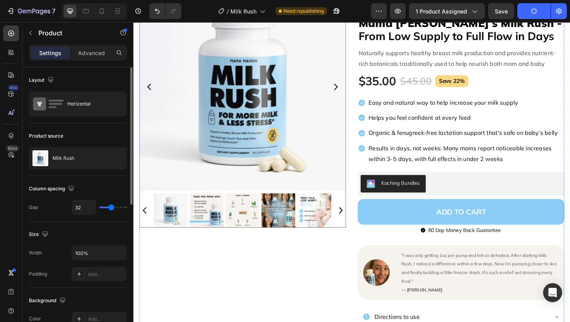
click at [353, 88] on icon "Carousel Next Arrow" at bounding box center [354, 93] width 10 height 10
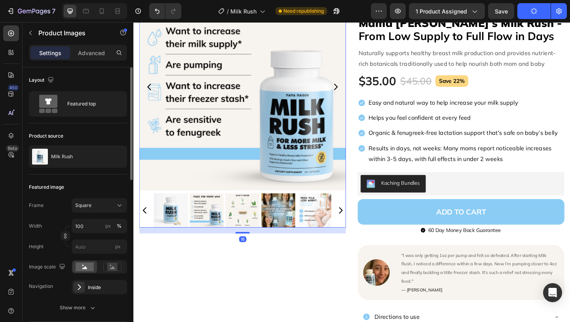
click at [353, 89] on icon "Carousel Next Arrow" at bounding box center [354, 92] width 4 height 7
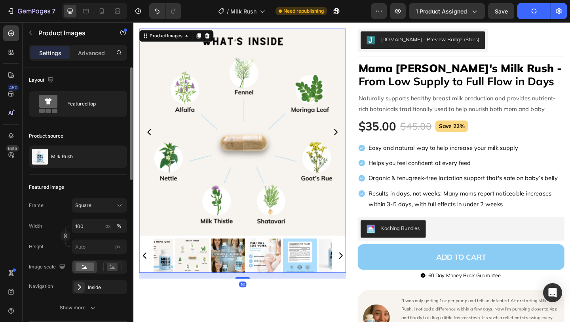
scroll to position [0, 0]
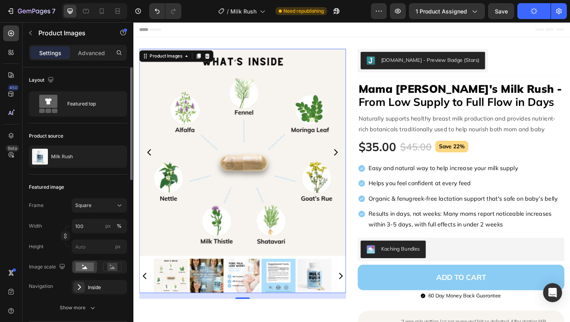
click at [354, 161] on icon "Carousel Next Arrow" at bounding box center [354, 164] width 10 height 10
